Goal: Communication & Community: Answer question/provide support

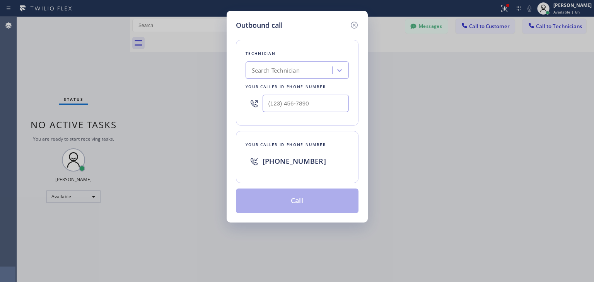
click at [281, 66] on div "Search Technician" at bounding box center [276, 70] width 48 height 9
type input "[PERSON_NAME]"
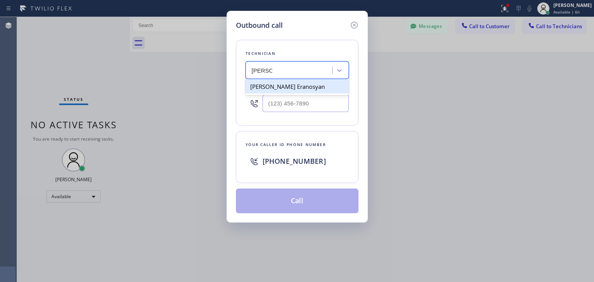
click at [274, 81] on div "[PERSON_NAME] Eranosyan" at bounding box center [297, 87] width 103 height 14
type input "[PHONE_NUMBER]"
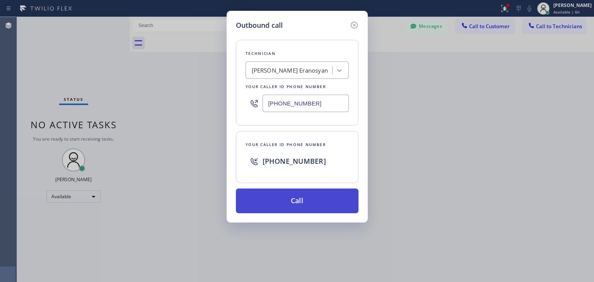
click at [275, 203] on button "Call" at bounding box center [297, 201] width 123 height 25
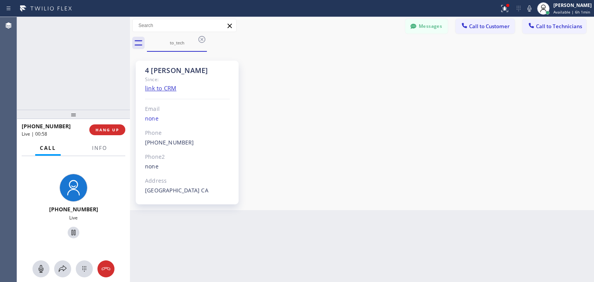
scroll to position [79, 0]
click at [108, 133] on button "HANG UP" at bounding box center [107, 130] width 36 height 11
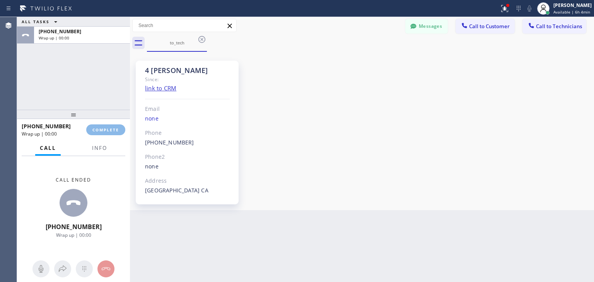
click at [359, 282] on html "Status report Issues detected These issues could affect your workflow. Please c…" at bounding box center [297, 141] width 594 height 282
click at [422, 94] on div "4 [PERSON_NAME] Since: link to CRM Email none Phone [PHONE_NUMBER] Outbound cal…" at bounding box center [362, 131] width 460 height 155
click at [116, 127] on span "COMPLETE" at bounding box center [105, 129] width 27 height 5
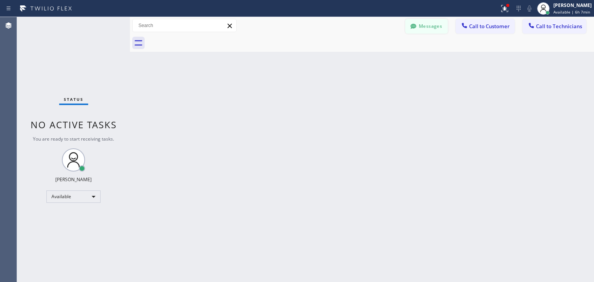
click at [438, 24] on button "Messages" at bounding box center [426, 26] width 43 height 15
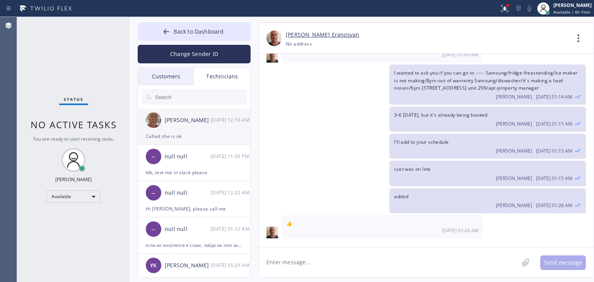
click at [161, 115] on div "[PERSON_NAME] [DATE] 12:19 AM" at bounding box center [194, 120] width 113 height 23
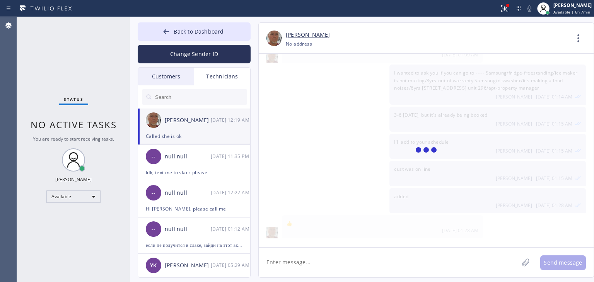
click at [326, 263] on textarea at bounding box center [389, 263] width 260 height 30
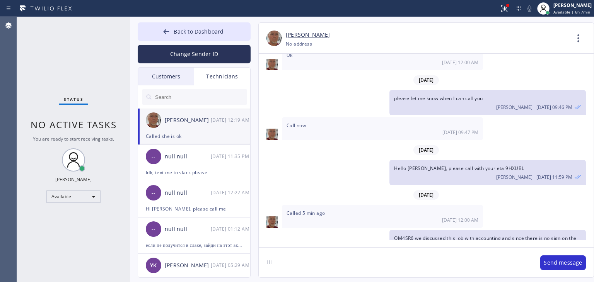
scroll to position [10349, 0]
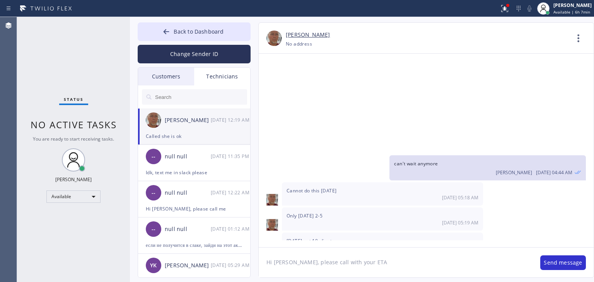
paste textarea "T731RW"
type textarea "Hi [PERSON_NAME], please call with your ETA T731RW"
